Goal: Task Accomplishment & Management: Manage account settings

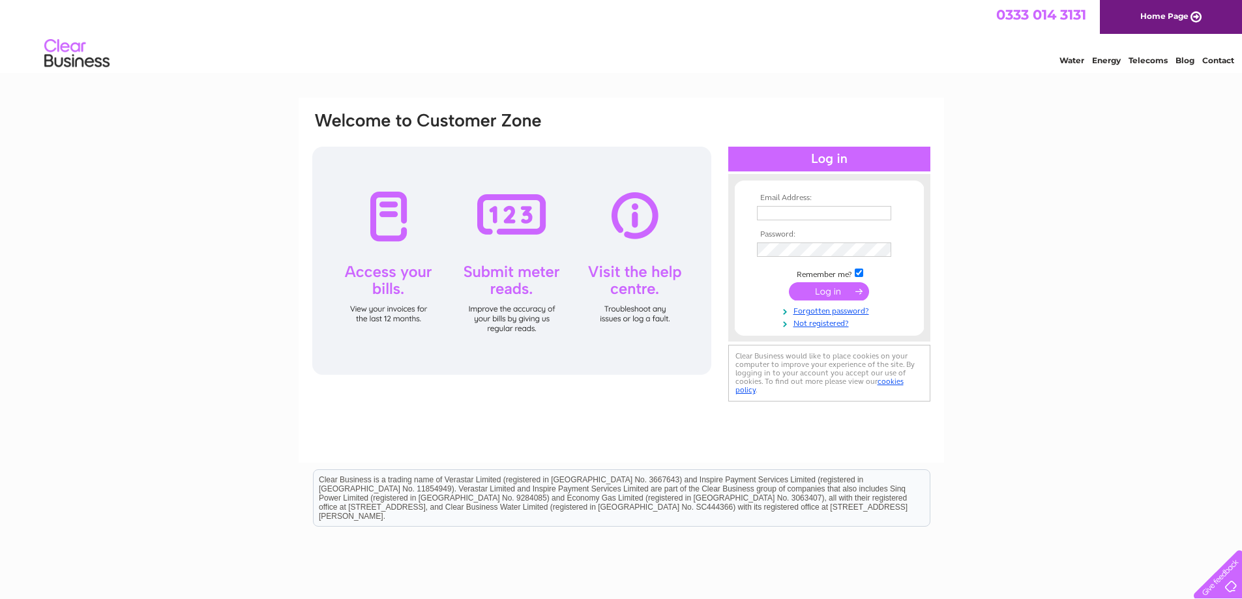
type input "[PERSON_NAME][EMAIL_ADDRESS][DOMAIN_NAME]"
click at [815, 286] on input "submit" at bounding box center [829, 291] width 80 height 18
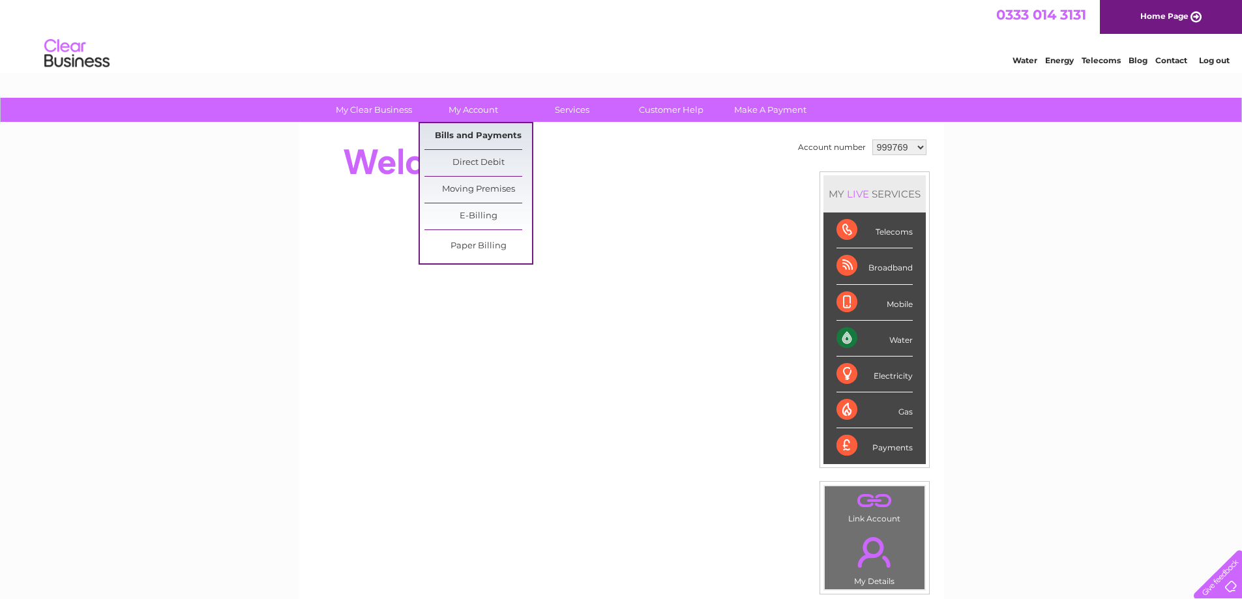
click at [472, 134] on link "Bills and Payments" at bounding box center [478, 136] width 108 height 26
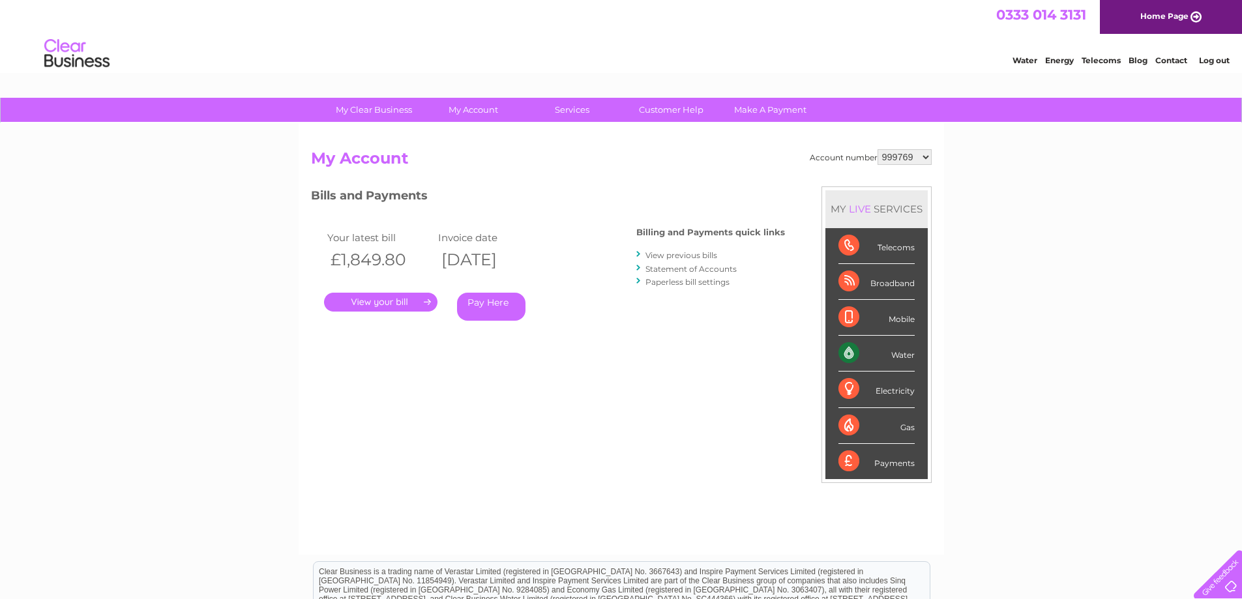
click at [364, 308] on link "." at bounding box center [380, 302] width 113 height 19
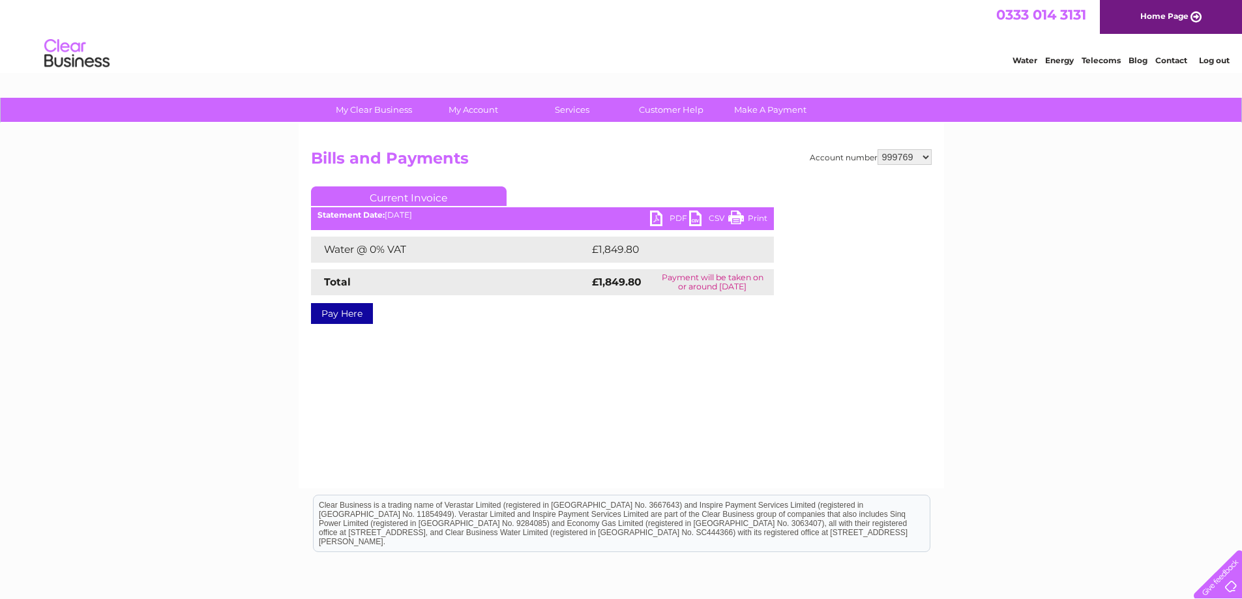
click at [662, 216] on link "PDF" at bounding box center [669, 220] width 39 height 19
